Goal: Task Accomplishment & Management: Use online tool/utility

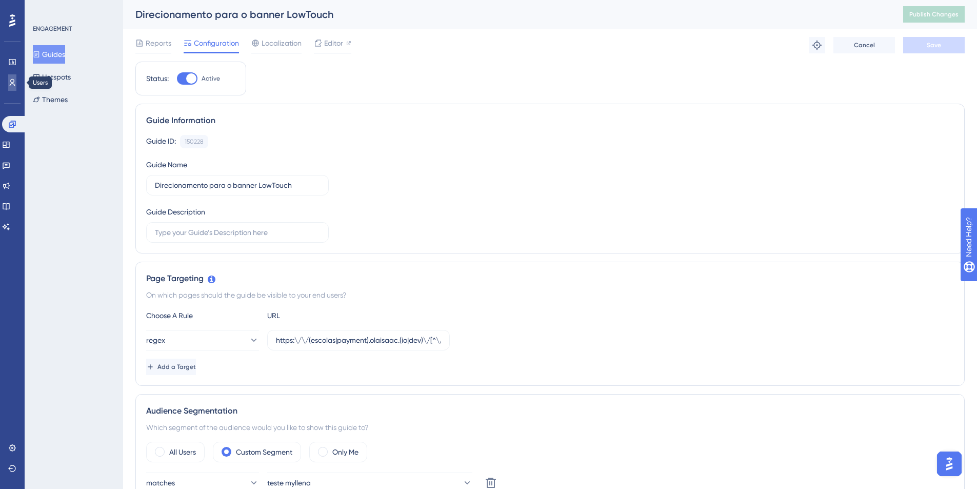
click at [8, 81] on link at bounding box center [12, 82] width 8 height 16
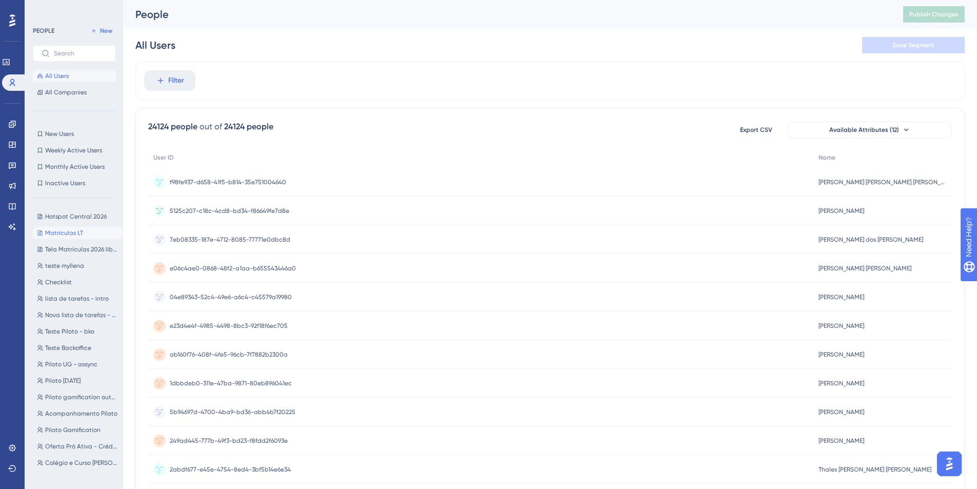
click at [65, 229] on span "Matrículas LT" at bounding box center [64, 233] width 38 height 8
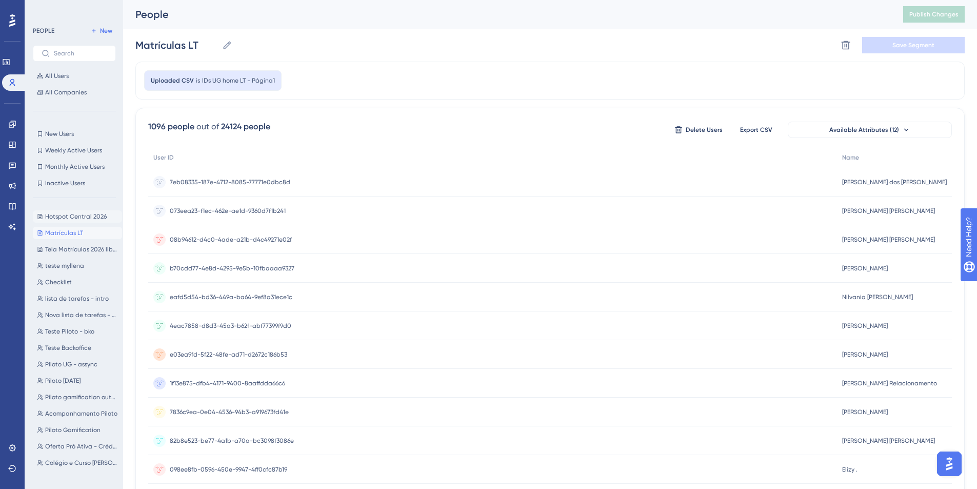
click at [69, 215] on span "Hotspot Central 2026" at bounding box center [76, 216] width 62 height 8
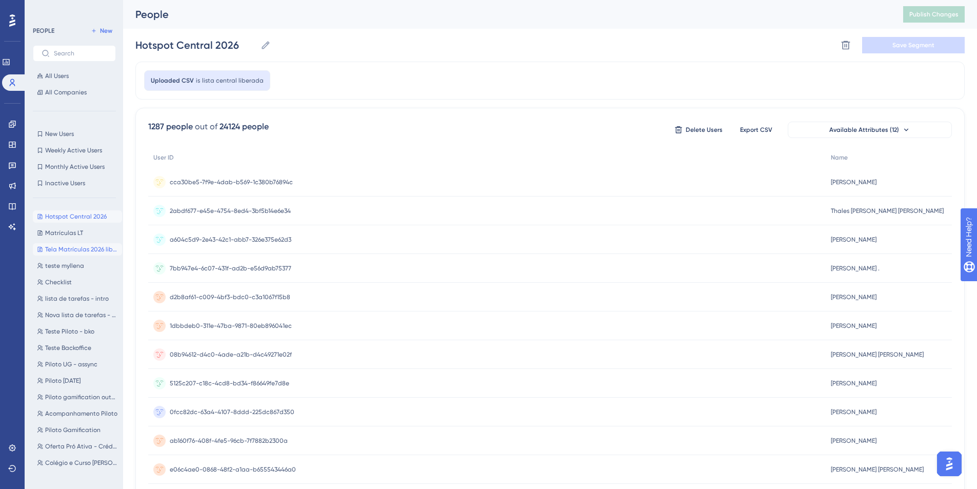
click at [71, 245] on span "Tela Matrículas 2026 liberada!" at bounding box center [81, 249] width 73 height 8
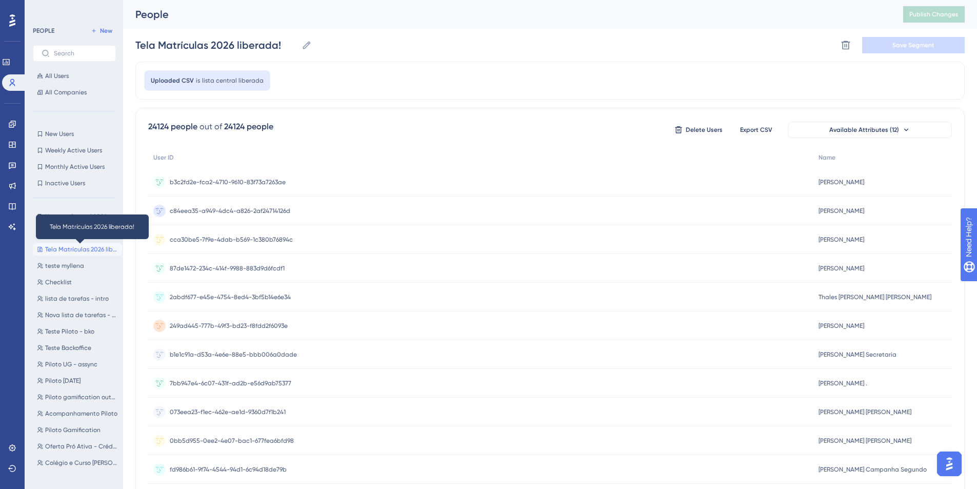
click at [94, 256] on div "Hotspot Central 2026 Hotspot Central 2026 Matrículas LT Matrículas LT Tela Matr…" at bounding box center [77, 338] width 89 height 264
click at [87, 250] on span "Tela Matrículas 2026 liberada!" at bounding box center [81, 249] width 73 height 8
click at [83, 264] on button "teste myllena teste myllena" at bounding box center [77, 265] width 89 height 12
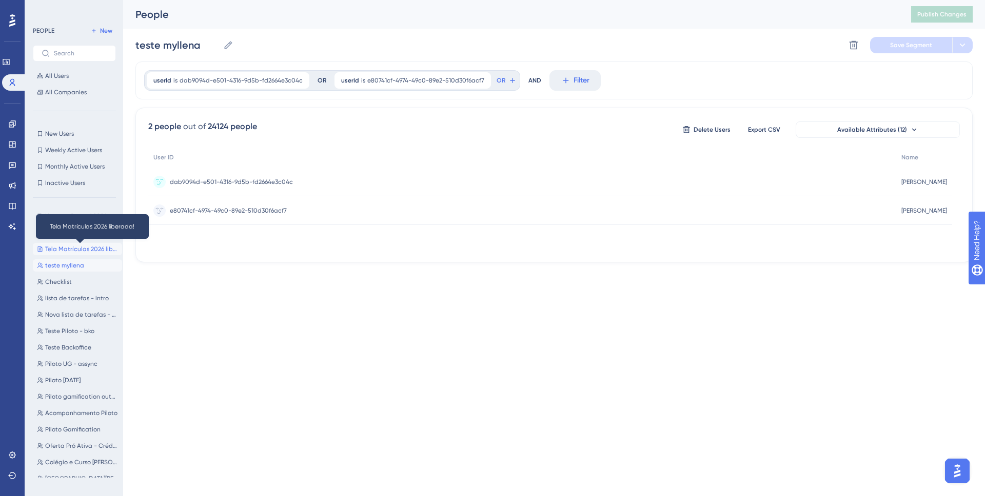
click at [91, 249] on span "Tela Matrículas 2026 liberada!" at bounding box center [81, 249] width 73 height 8
type input "Tela Matrículas 2026 liberada!"
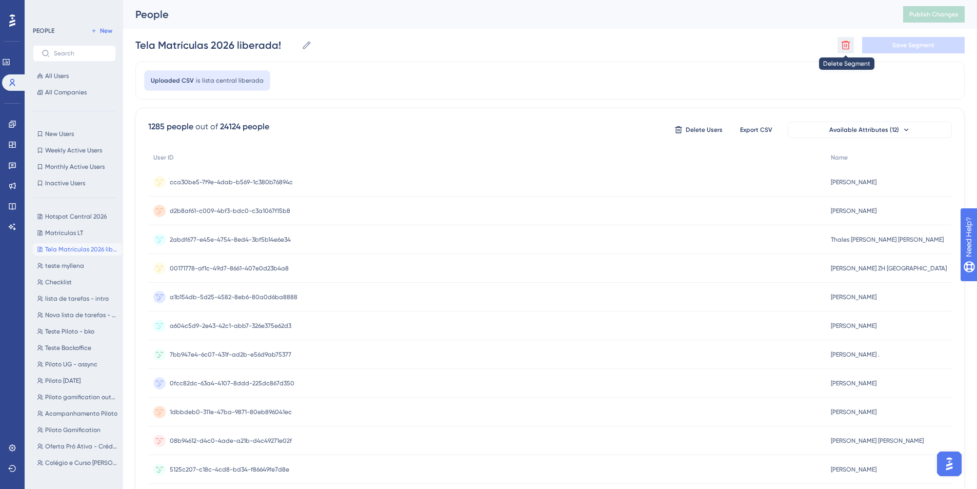
click at [846, 44] on icon at bounding box center [846, 45] width 10 height 10
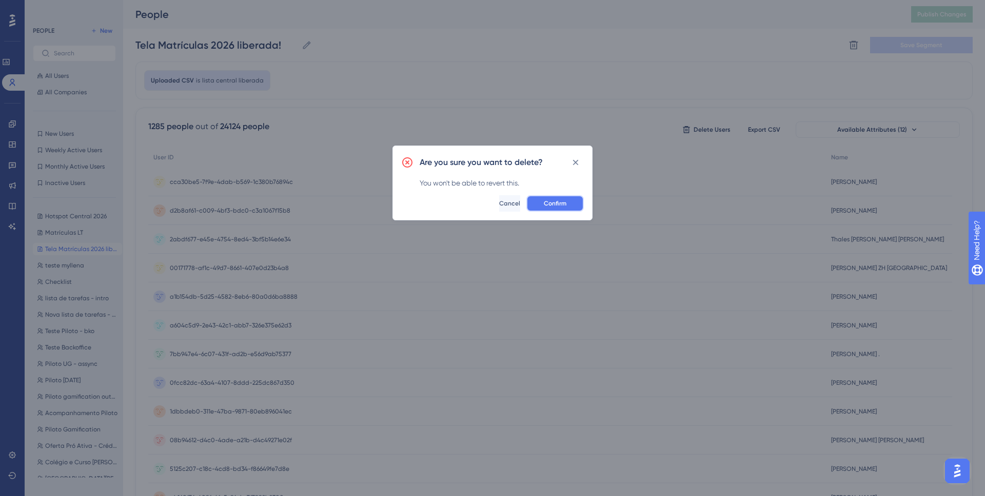
click at [569, 208] on button "Confirm" at bounding box center [554, 203] width 57 height 16
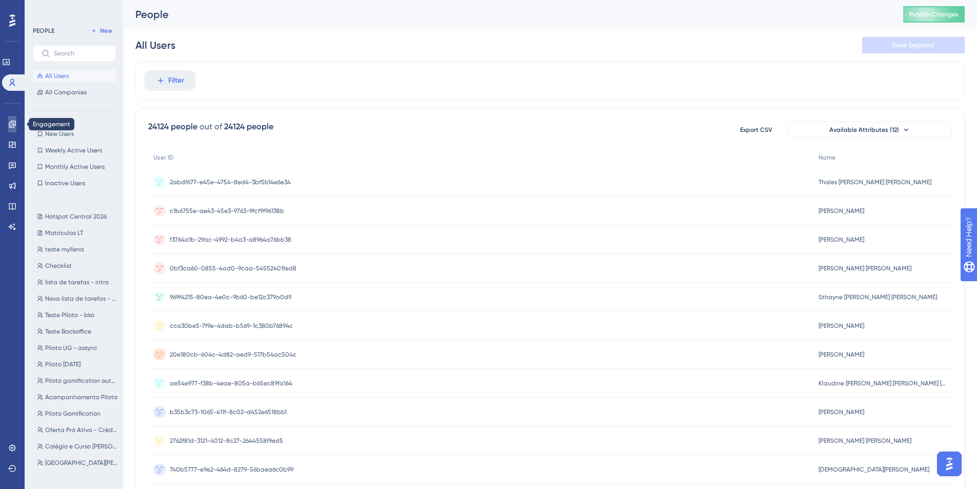
click at [13, 123] on icon at bounding box center [12, 124] width 7 height 7
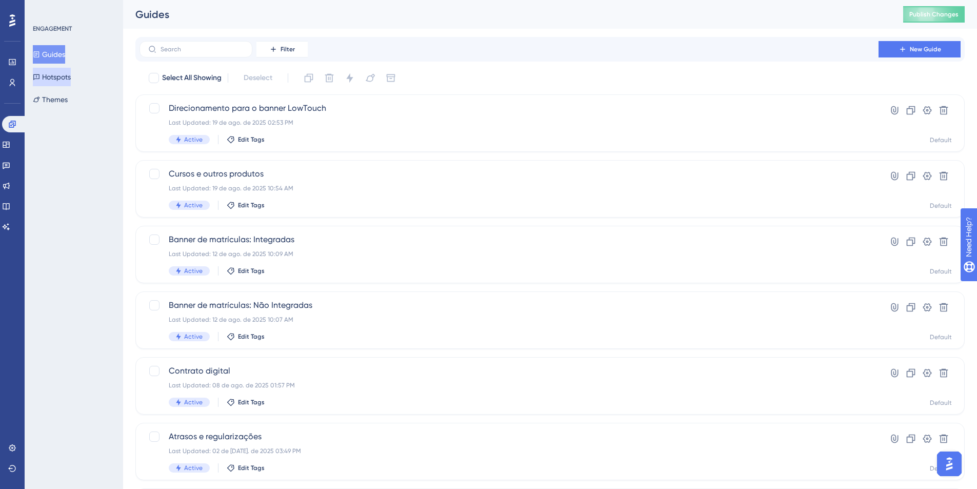
click at [46, 83] on button "Hotspots" at bounding box center [52, 77] width 38 height 18
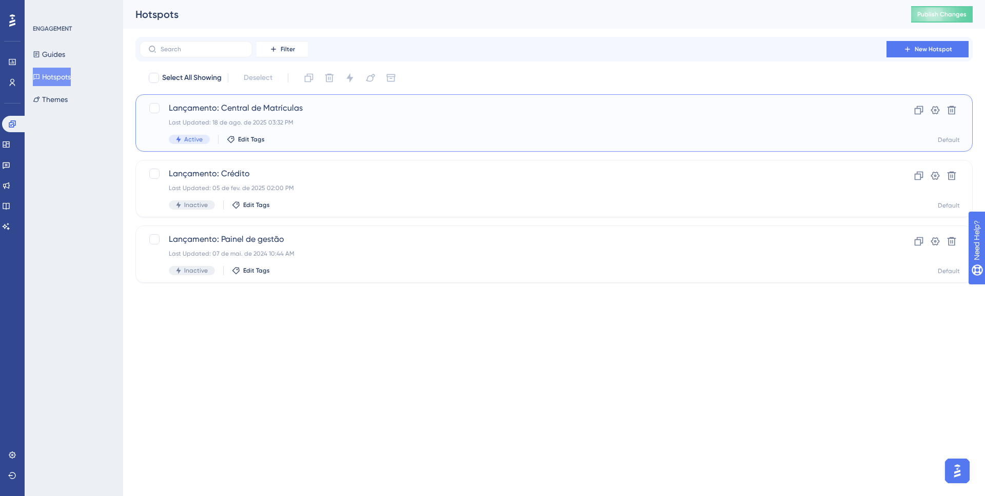
click at [287, 106] on span "Lançamento: Central de Matrículas" at bounding box center [513, 108] width 688 height 12
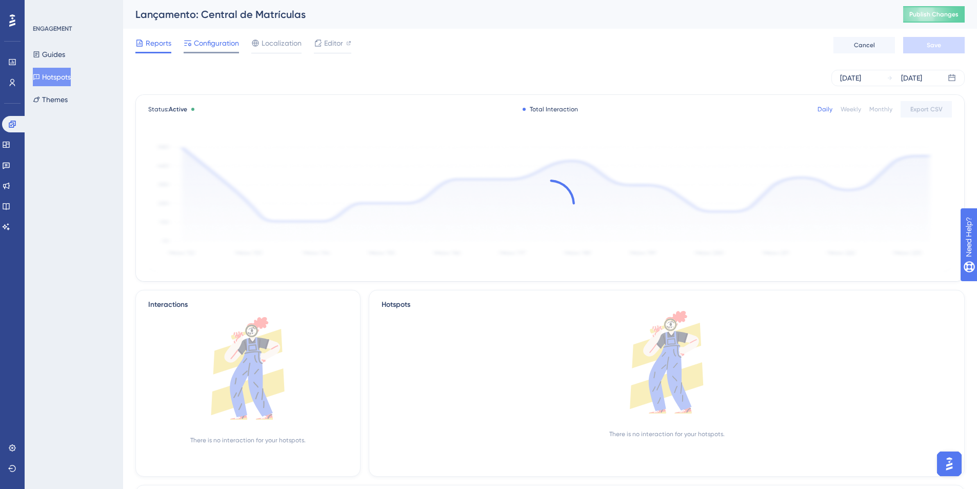
click at [227, 48] on span "Configuration" at bounding box center [216, 43] width 45 height 12
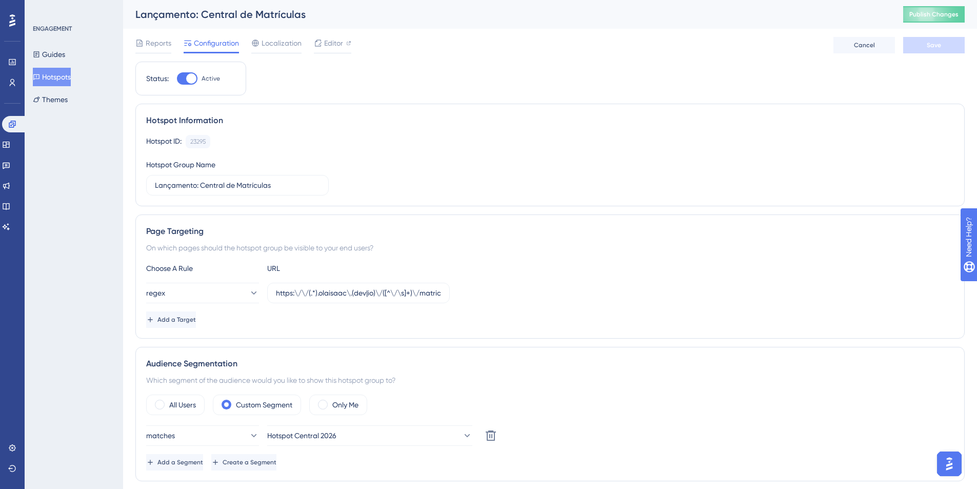
click at [16, 91] on div "Engagement Widgets Feedback Product Updates Knowledge Base AI Assistant" at bounding box center [12, 163] width 21 height 144
click at [11, 87] on link at bounding box center [12, 82] width 8 height 16
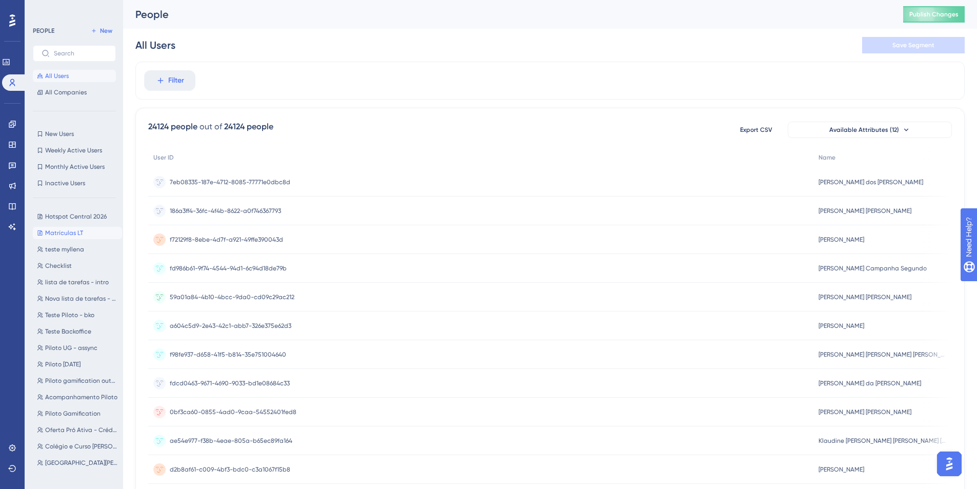
click at [82, 230] on button "Matrículas LT Matrículas LT" at bounding box center [77, 233] width 89 height 12
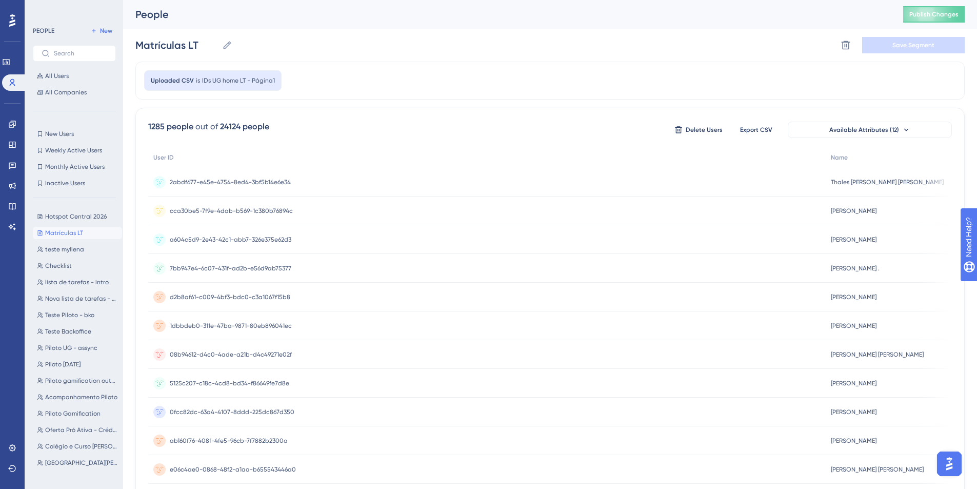
click at [80, 232] on span "Matrículas LT" at bounding box center [64, 233] width 38 height 8
click at [78, 216] on span "Hotspot Central 2026" at bounding box center [76, 216] width 62 height 8
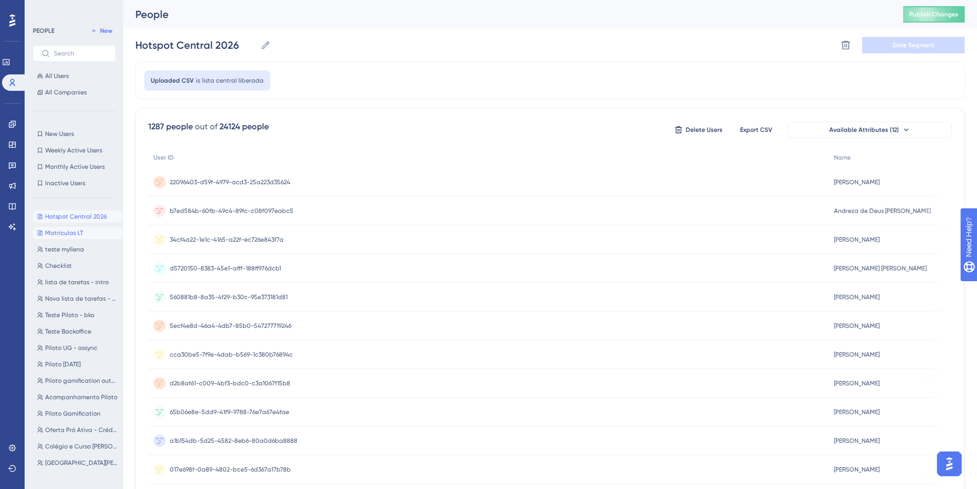
click at [83, 234] on button "Matrículas LT Matrículas LT" at bounding box center [77, 233] width 89 height 12
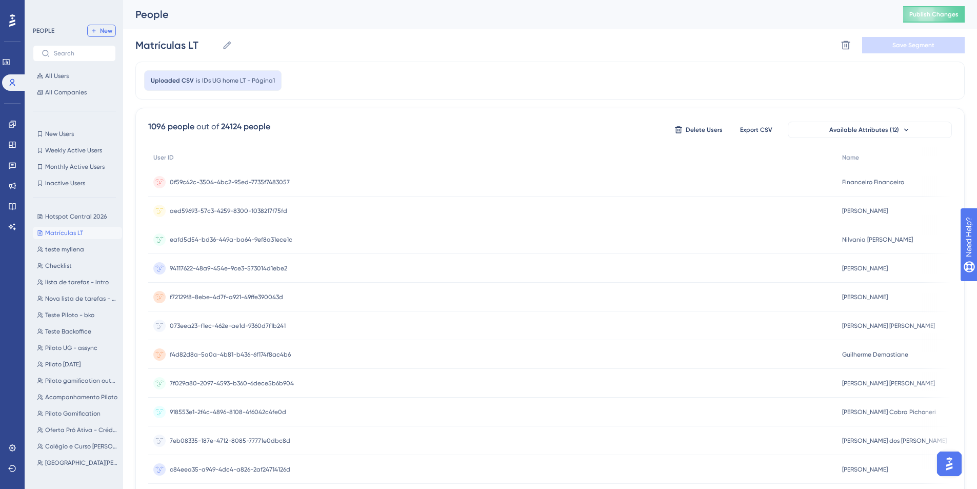
click at [110, 30] on span "New" at bounding box center [106, 31] width 12 height 8
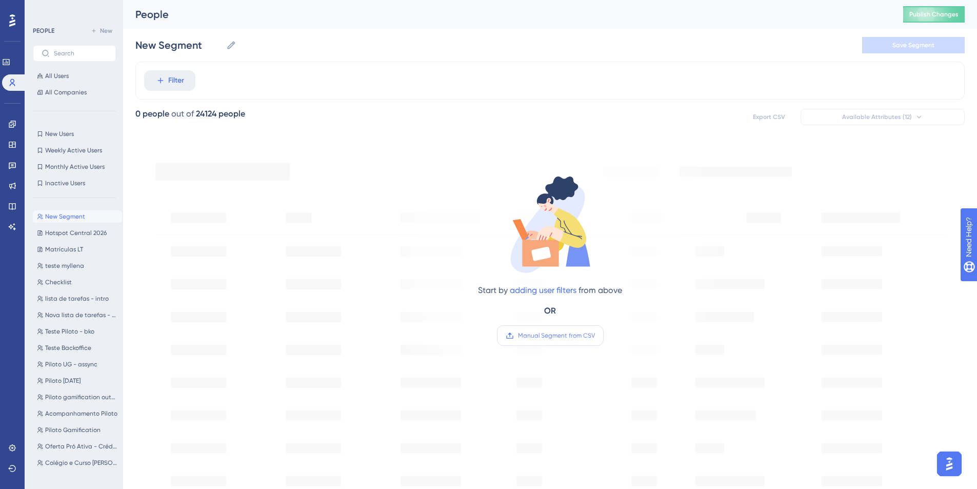
click at [545, 337] on span "Manual Segment from CSV" at bounding box center [556, 335] width 77 height 8
click at [595, 335] on input "Manual Segment from CSV" at bounding box center [595, 335] width 0 height 0
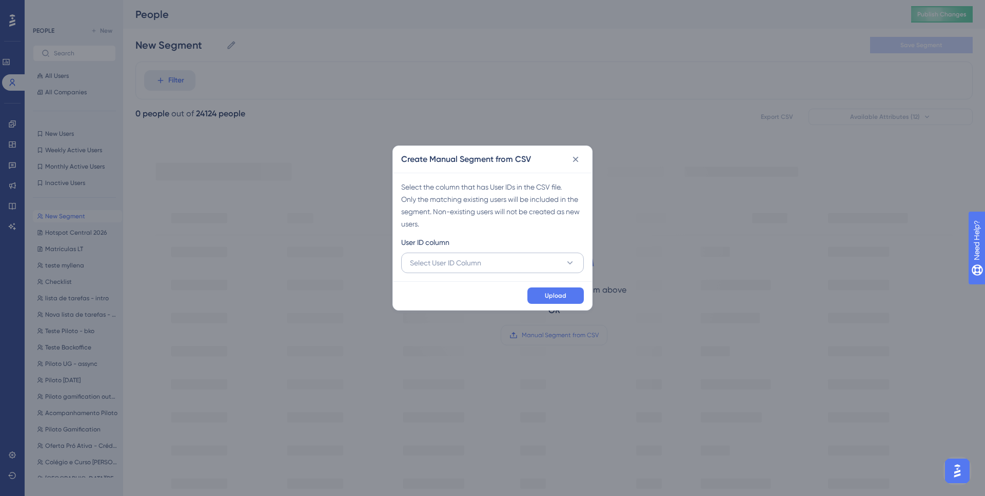
click at [536, 266] on button "Select User ID Column" at bounding box center [492, 263] width 183 height 21
click at [497, 289] on div "A - User ID A - User ID" at bounding box center [492, 294] width 169 height 21
click at [551, 290] on button "Upload" at bounding box center [555, 296] width 56 height 16
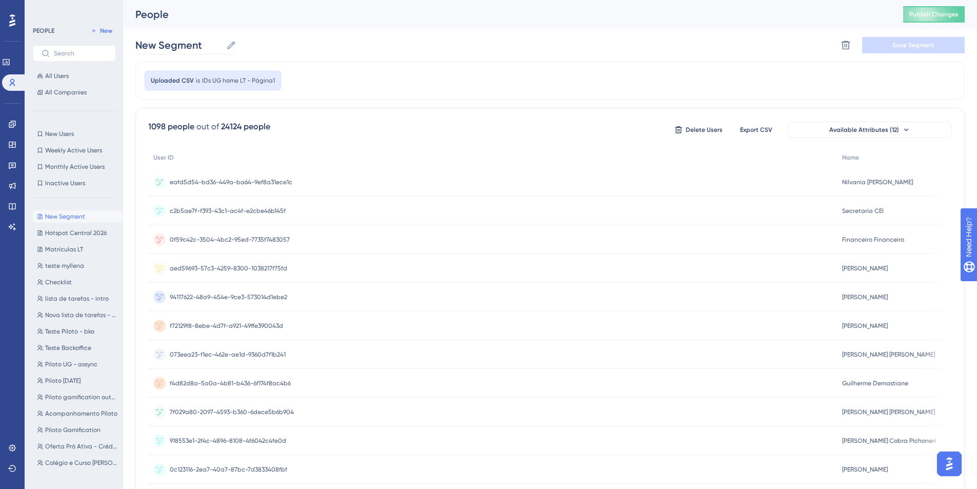
click at [232, 46] on icon at bounding box center [231, 45] width 10 height 10
click at [222, 46] on input "New Segment" at bounding box center [178, 45] width 87 height 14
click at [216, 46] on input "New Segment" at bounding box center [178, 45] width 87 height 14
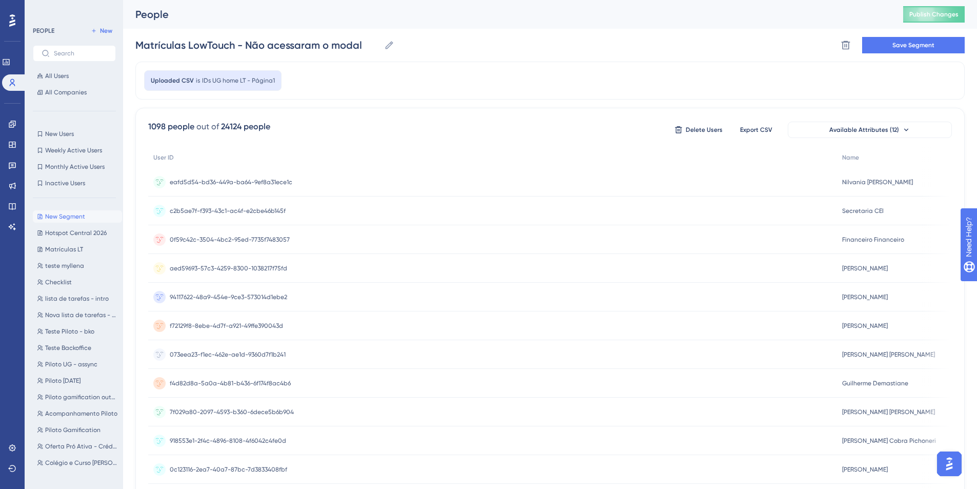
click at [488, 66] on div "Uploaded CSV is IDs UG home LT - Página1" at bounding box center [549, 81] width 829 height 38
click at [899, 45] on span "Save Segment" at bounding box center [913, 45] width 42 height 8
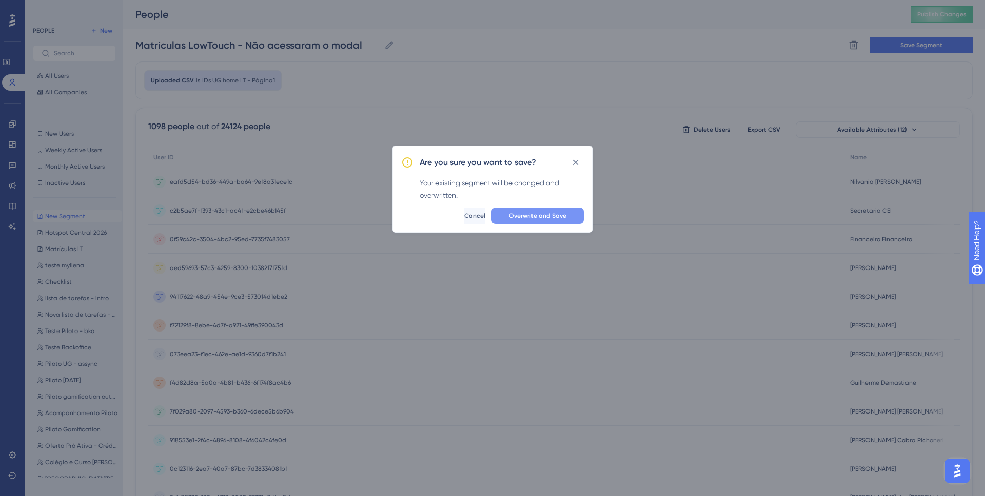
click at [574, 209] on button "Overwrite and Save" at bounding box center [537, 216] width 92 height 16
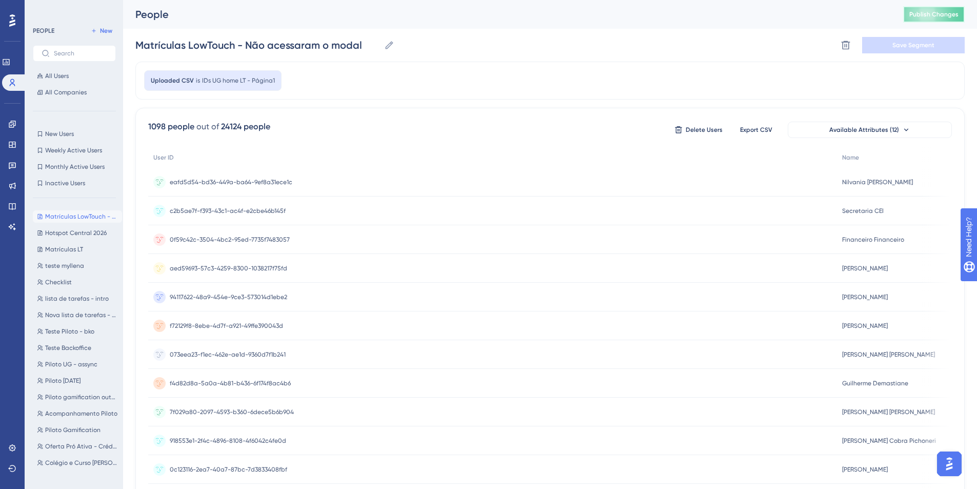
click at [936, 10] on button "Publish Changes" at bounding box center [934, 14] width 62 height 16
click at [72, 251] on span "Matrículas LT" at bounding box center [64, 249] width 38 height 8
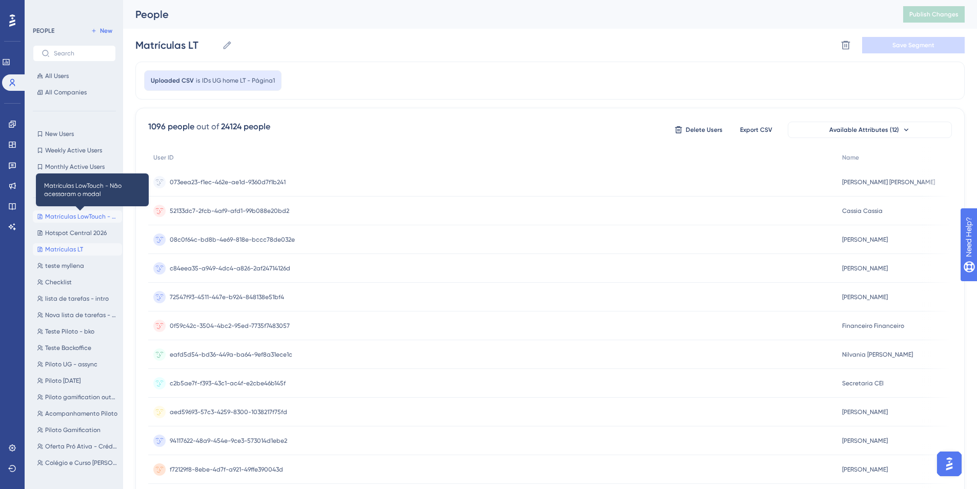
click at [51, 218] on span "Matrículas LowTouch - Não acessaram o modal" at bounding box center [81, 216] width 73 height 8
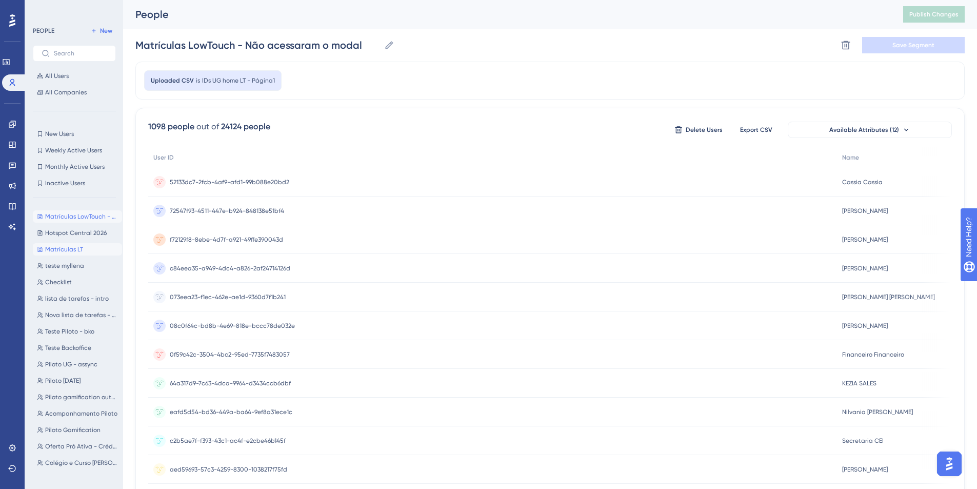
click at [62, 249] on span "Matrículas LT" at bounding box center [64, 249] width 38 height 8
type input "Matrículas LT"
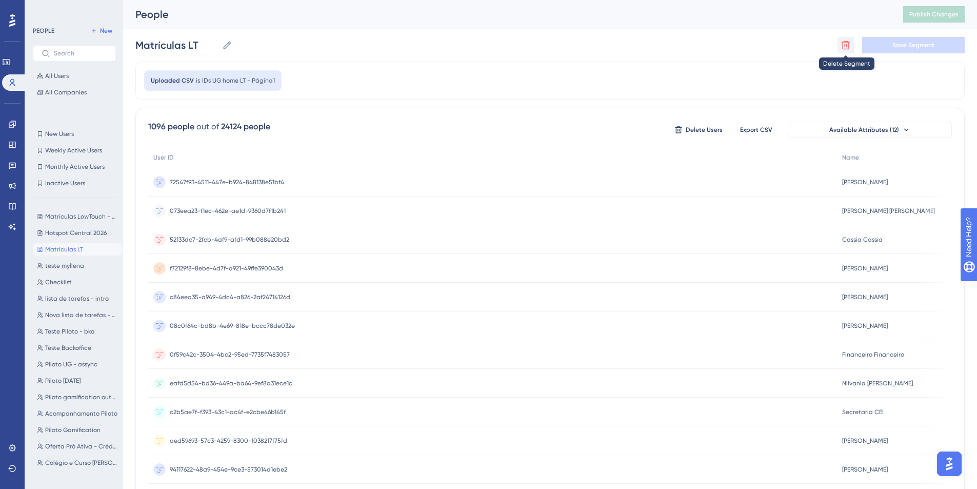
click at [845, 48] on icon at bounding box center [846, 45] width 10 height 10
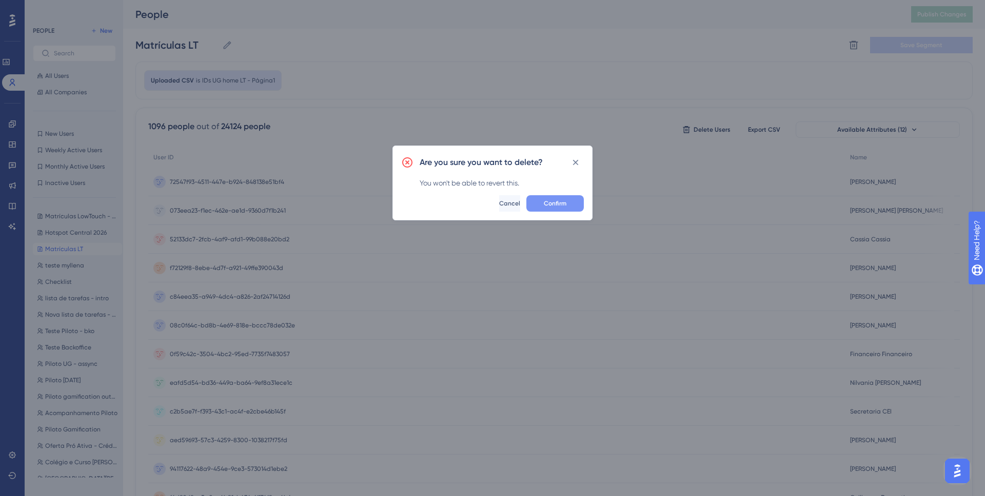
click at [550, 201] on span "Confirm" at bounding box center [555, 203] width 23 height 8
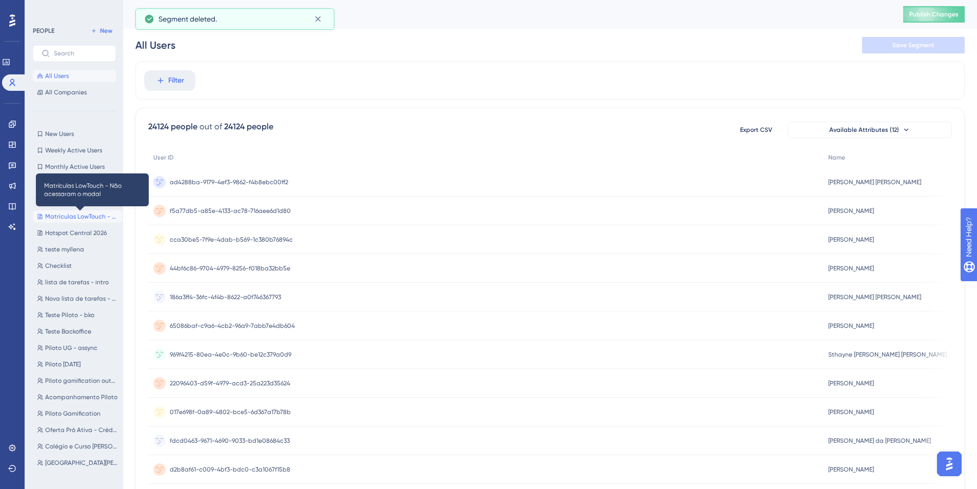
click at [85, 216] on span "Matrículas LowTouch - Não acessaram o modal" at bounding box center [81, 216] width 73 height 8
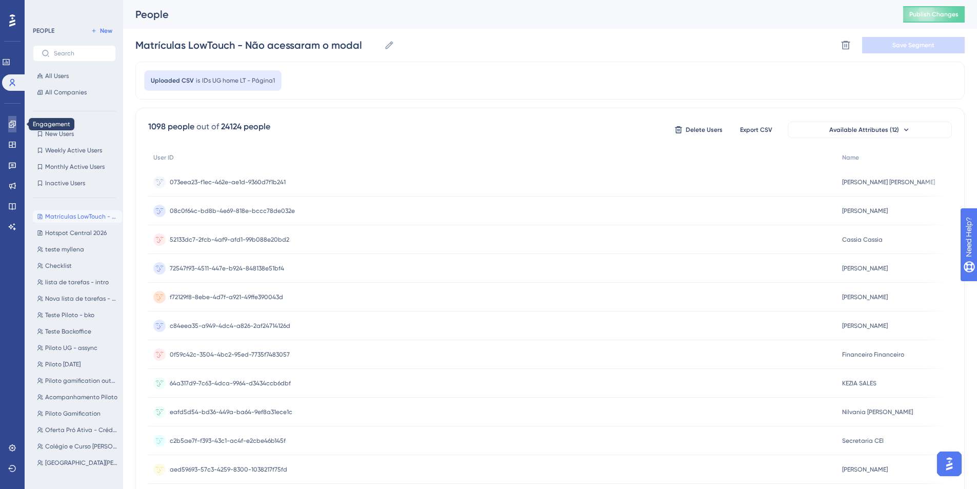
click at [8, 124] on link at bounding box center [12, 124] width 8 height 16
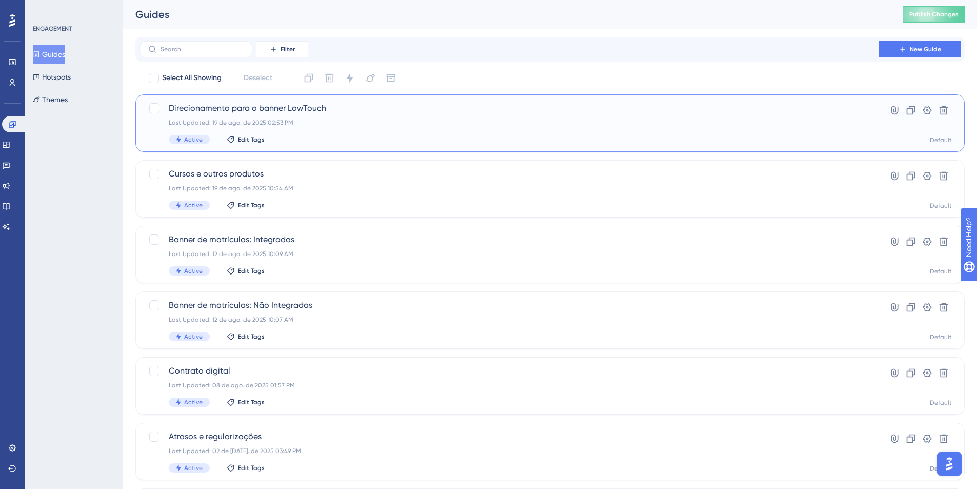
click at [277, 110] on span "Direcionamento para o banner LowTouch" at bounding box center [509, 108] width 681 height 12
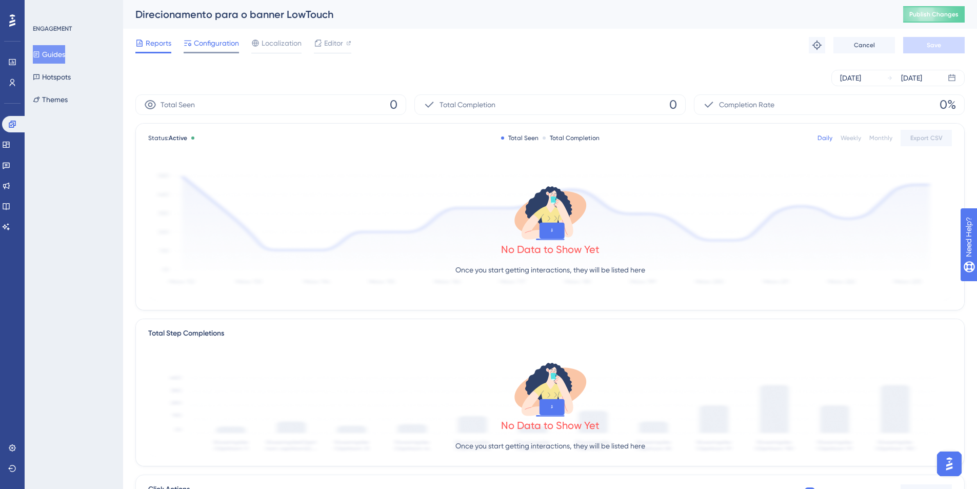
click at [210, 43] on span "Configuration" at bounding box center [216, 43] width 45 height 12
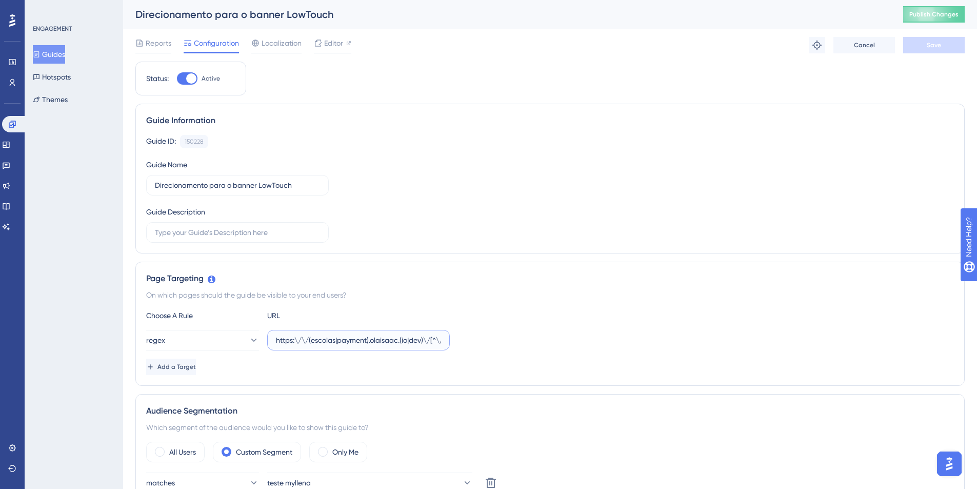
click at [394, 341] on input "https:\/\/(escolas|payment).olaisaac.(io|dev)\/[^\/\s]*\/?$" at bounding box center [358, 339] width 165 height 11
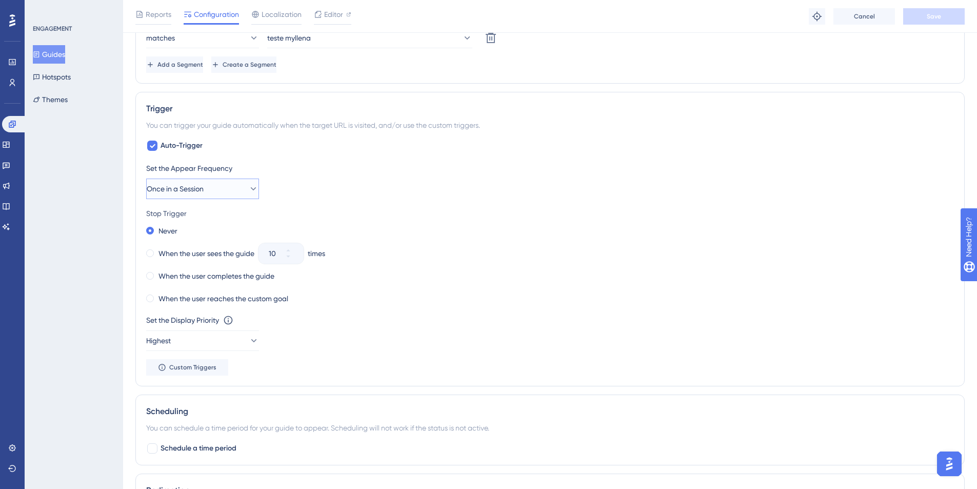
click at [198, 181] on button "Once in a Session" at bounding box center [202, 188] width 113 height 21
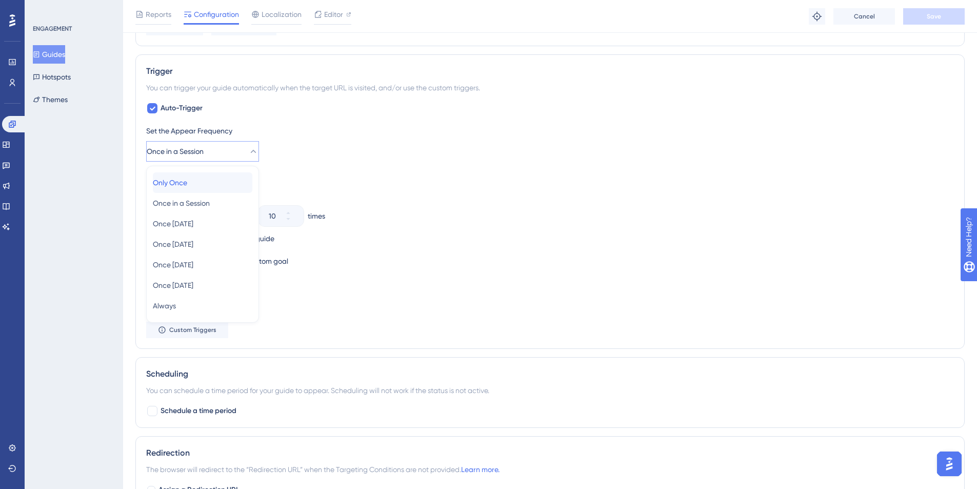
click at [198, 181] on div "Only Once Only Once" at bounding box center [202, 182] width 99 height 21
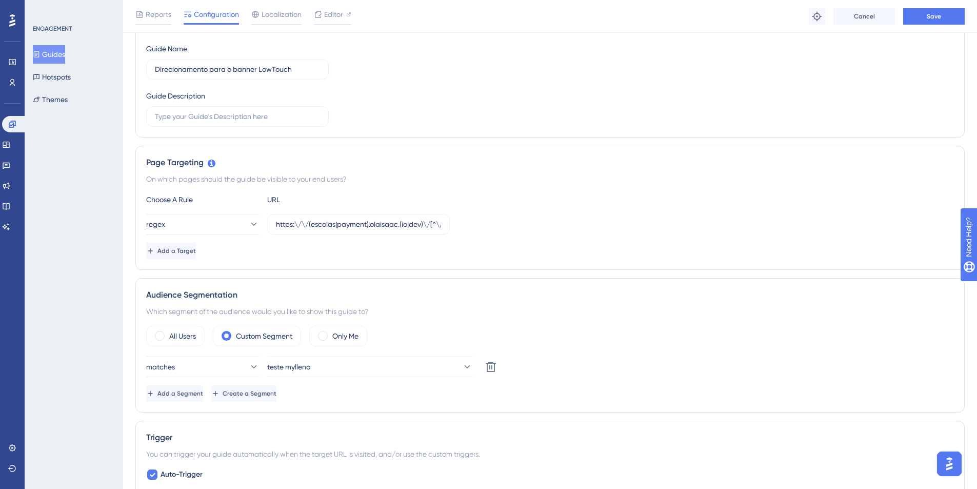
scroll to position [0, 0]
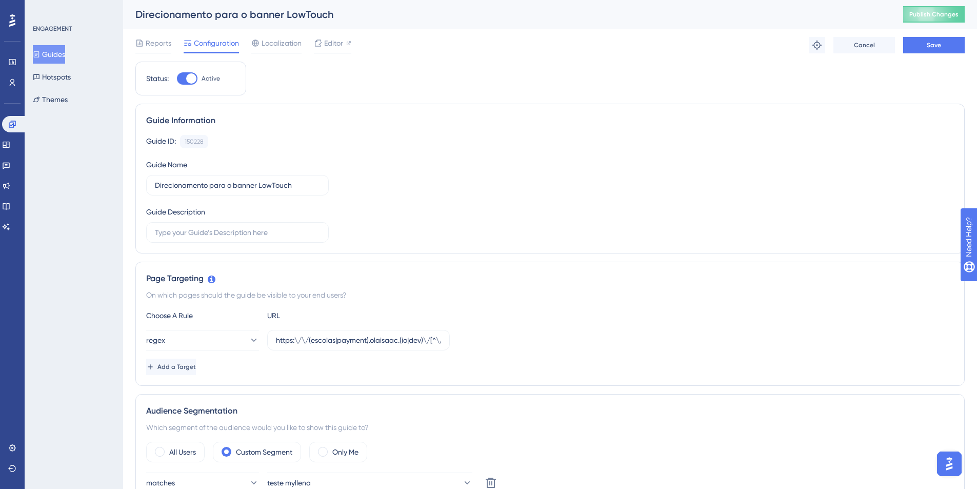
click at [188, 81] on div at bounding box center [191, 78] width 10 height 10
click at [177, 79] on input "Active" at bounding box center [176, 78] width 1 height 1
checkbox input "false"
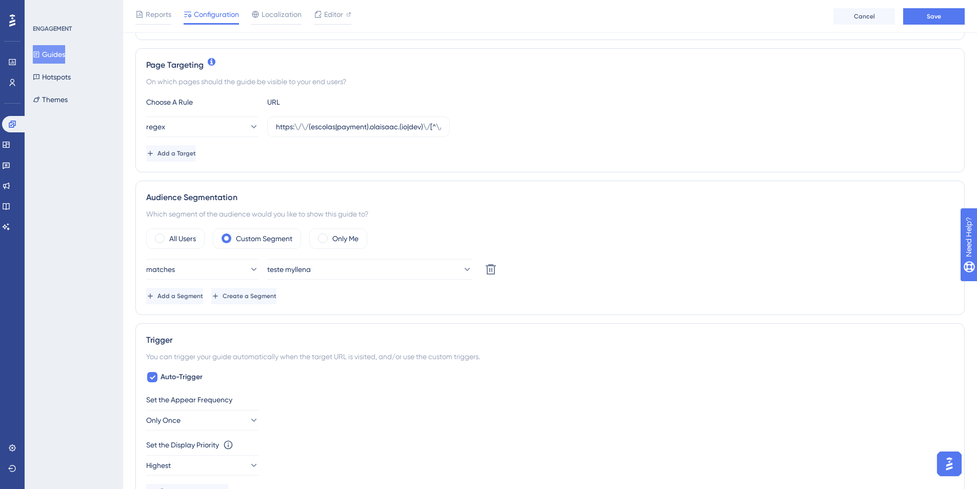
scroll to position [310, 0]
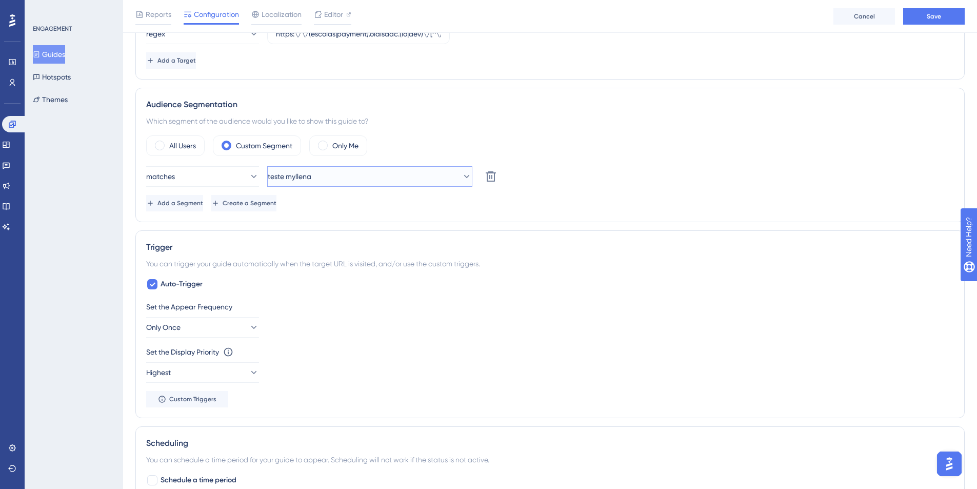
click at [323, 173] on button "teste myllena" at bounding box center [369, 176] width 205 height 21
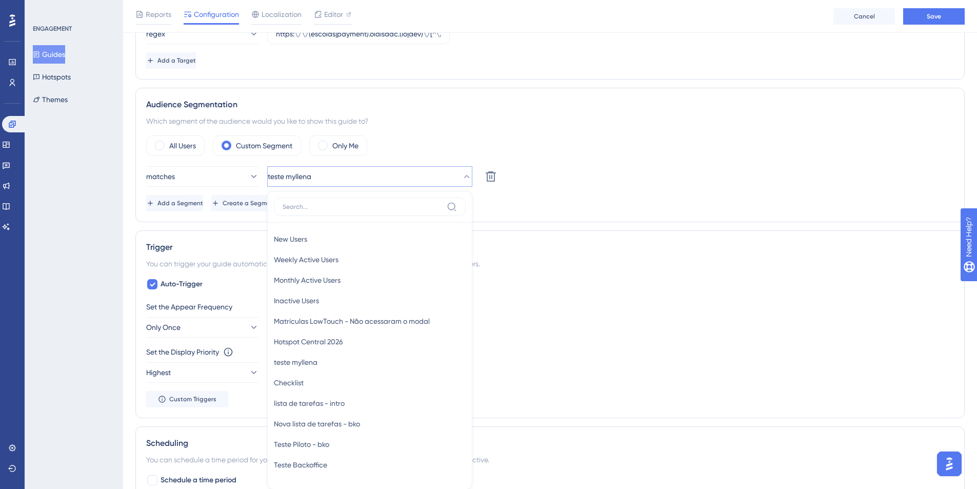
scroll to position [395, 0]
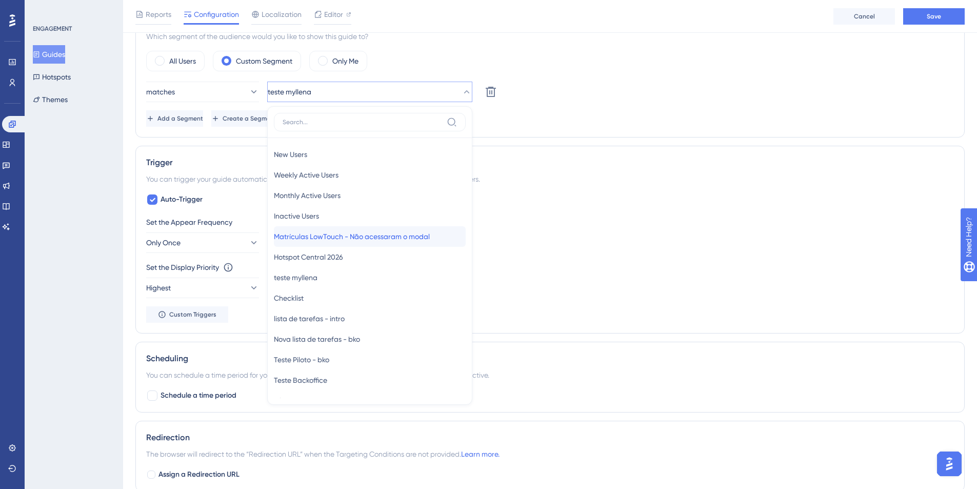
click at [394, 244] on div "Matrículas LowTouch - Não acessaram o modal Matrículas LowTouch - Não acessaram…" at bounding box center [370, 236] width 192 height 21
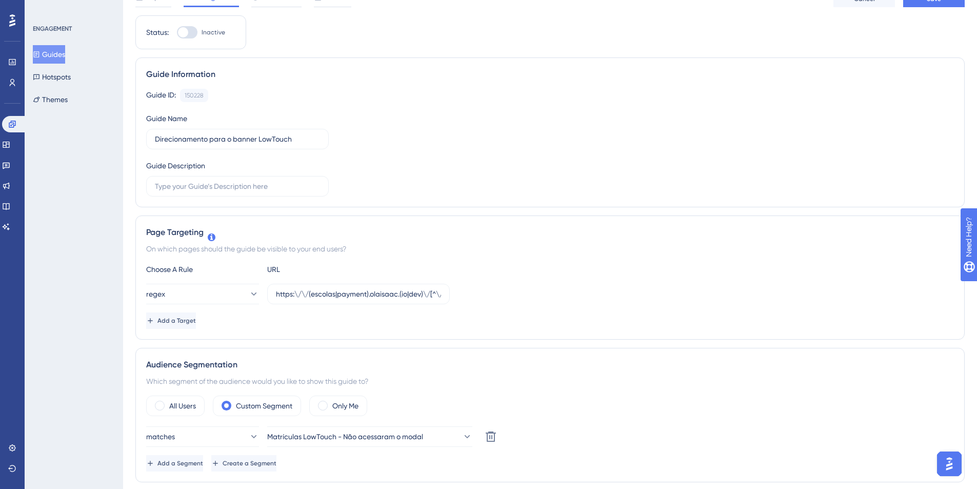
scroll to position [0, 0]
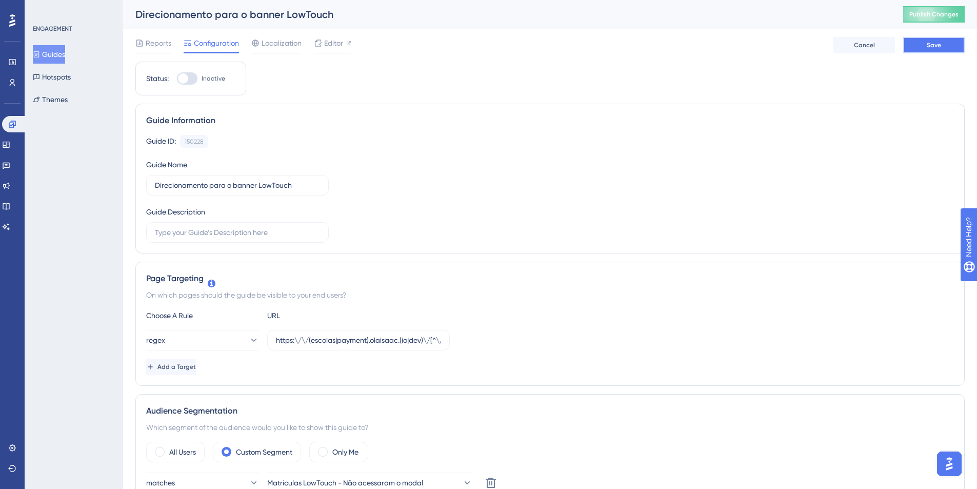
click at [944, 49] on button "Save" at bounding box center [934, 45] width 62 height 16
click at [925, 16] on span "Publish Changes" at bounding box center [933, 14] width 49 height 8
click at [328, 48] on span "Editor" at bounding box center [333, 43] width 19 height 12
click at [146, 44] on span "Reports" at bounding box center [159, 43] width 26 height 12
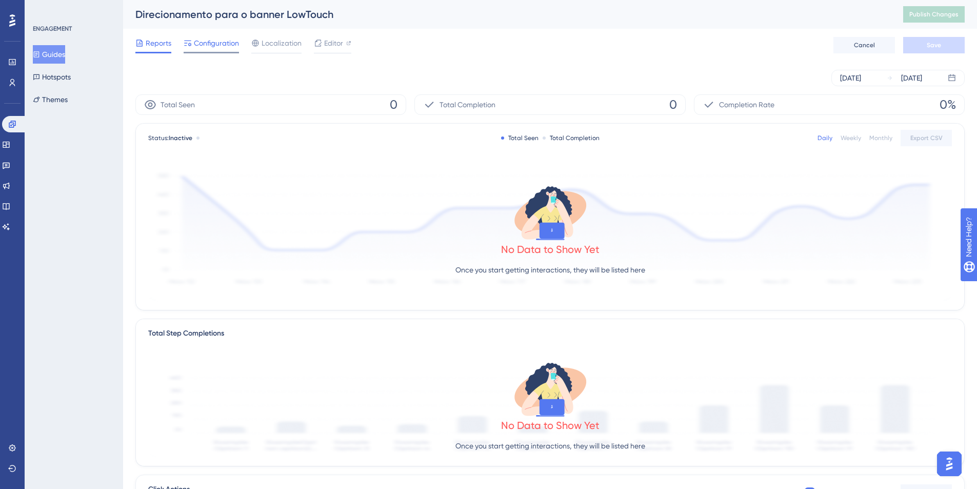
click at [211, 45] on span "Configuration" at bounding box center [216, 43] width 45 height 12
